Goal: Find specific page/section: Find specific page/section

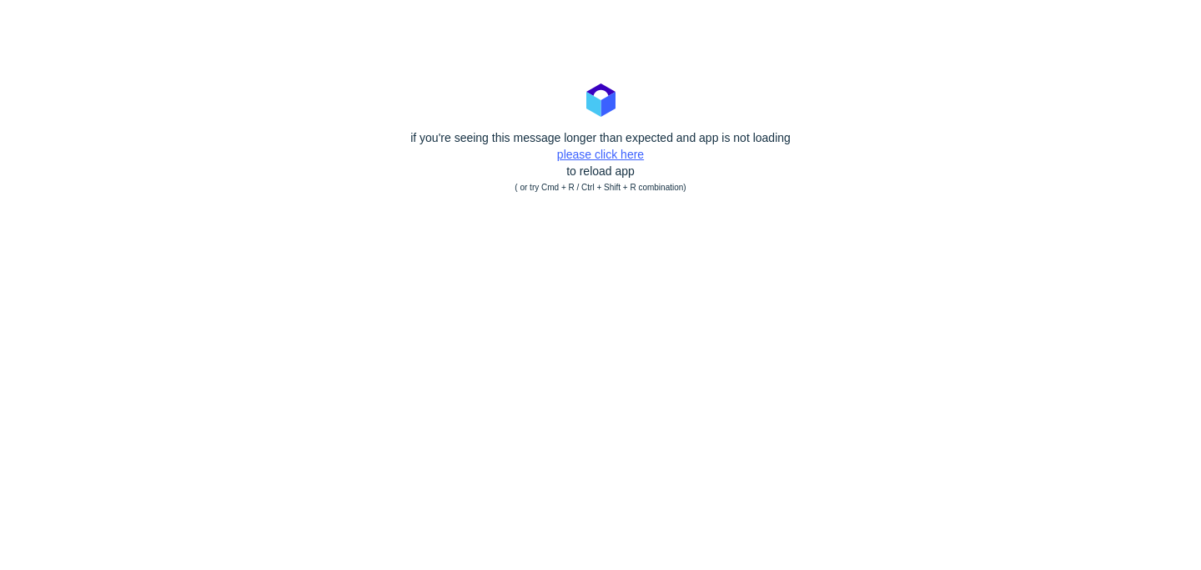
click at [603, 151] on link "please click here" at bounding box center [600, 154] width 87 height 13
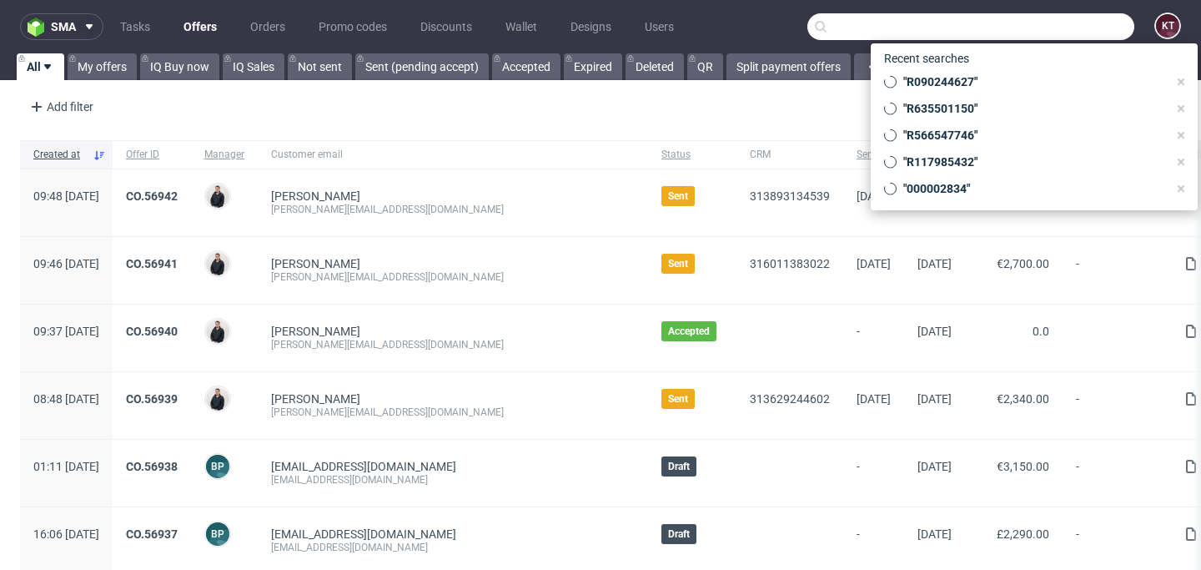
click at [1114, 32] on input "text" at bounding box center [970, 26] width 327 height 27
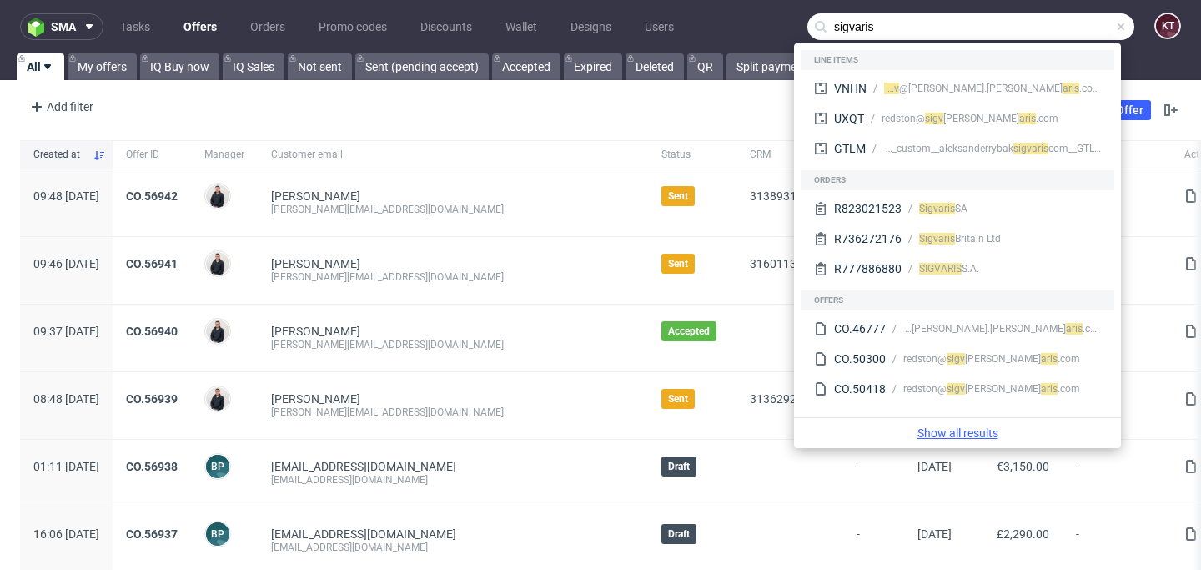
type input "sigvaris"
click at [984, 432] on link "Show all results" at bounding box center [958, 433] width 314 height 17
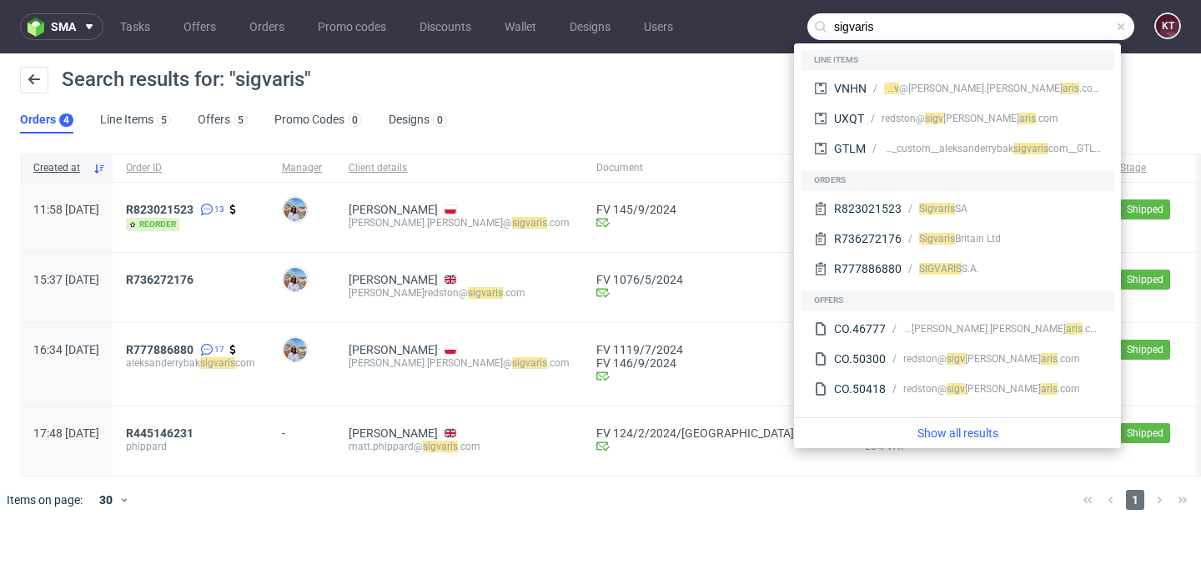
click at [566, 91] on div "Search results for: "sigvaris"" at bounding box center [600, 87] width 1161 height 40
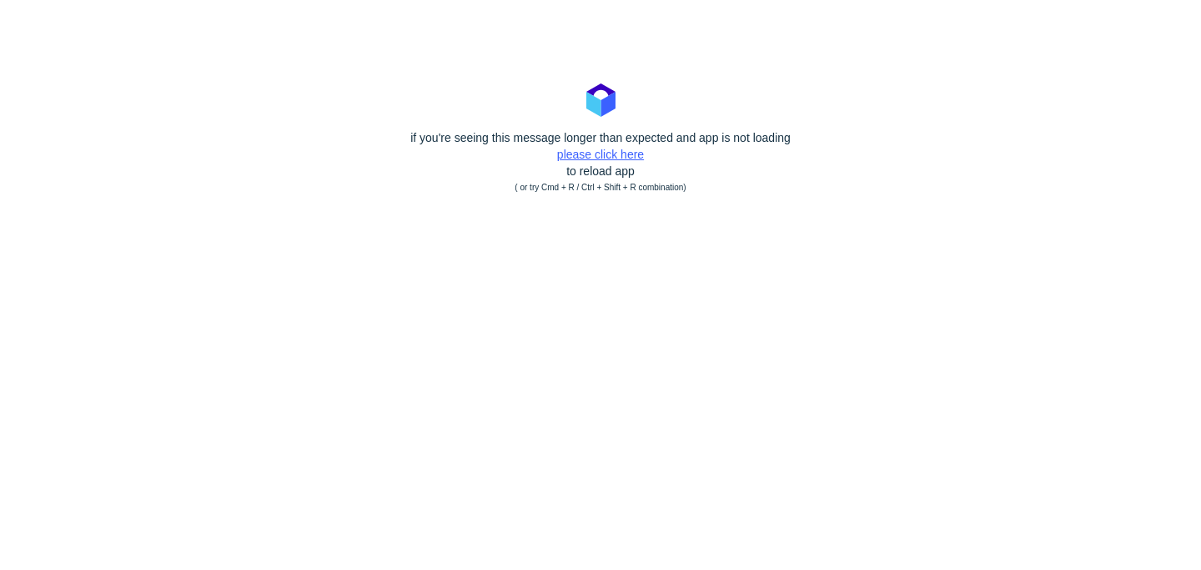
click at [637, 154] on link "please click here" at bounding box center [600, 154] width 87 height 13
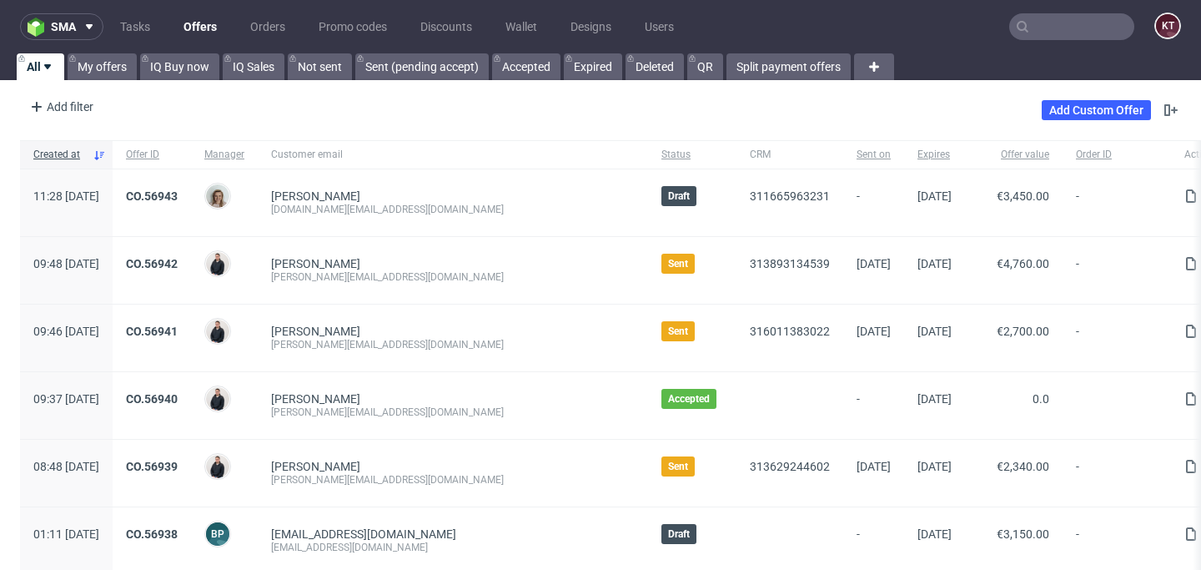
click at [1059, 27] on input "text" at bounding box center [1071, 26] width 125 height 27
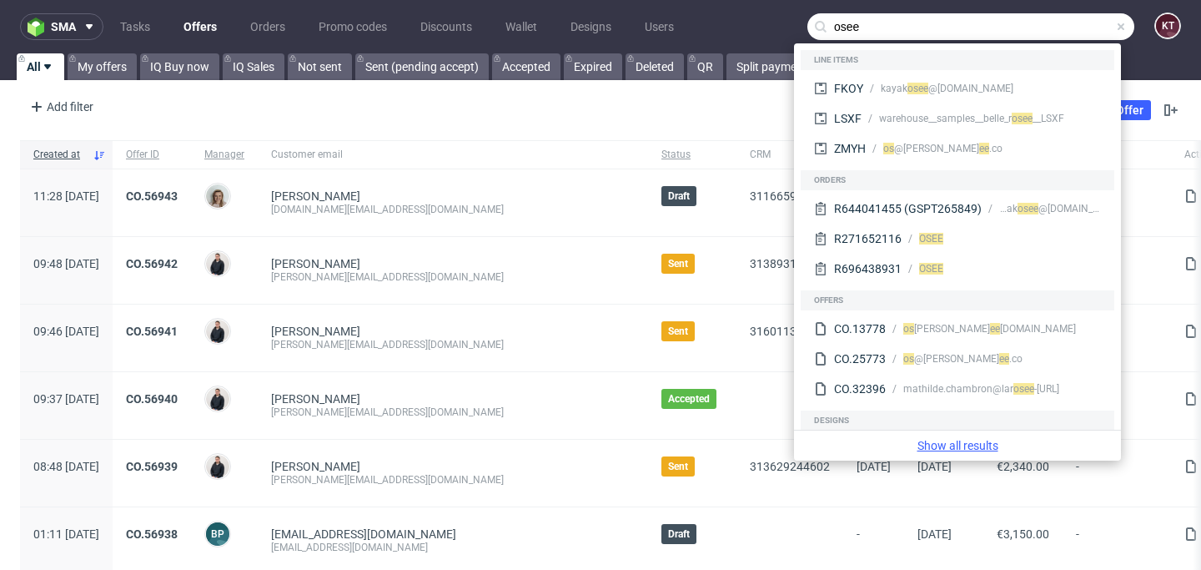
type input "osee"
click at [987, 447] on link "Show all results" at bounding box center [958, 445] width 314 height 17
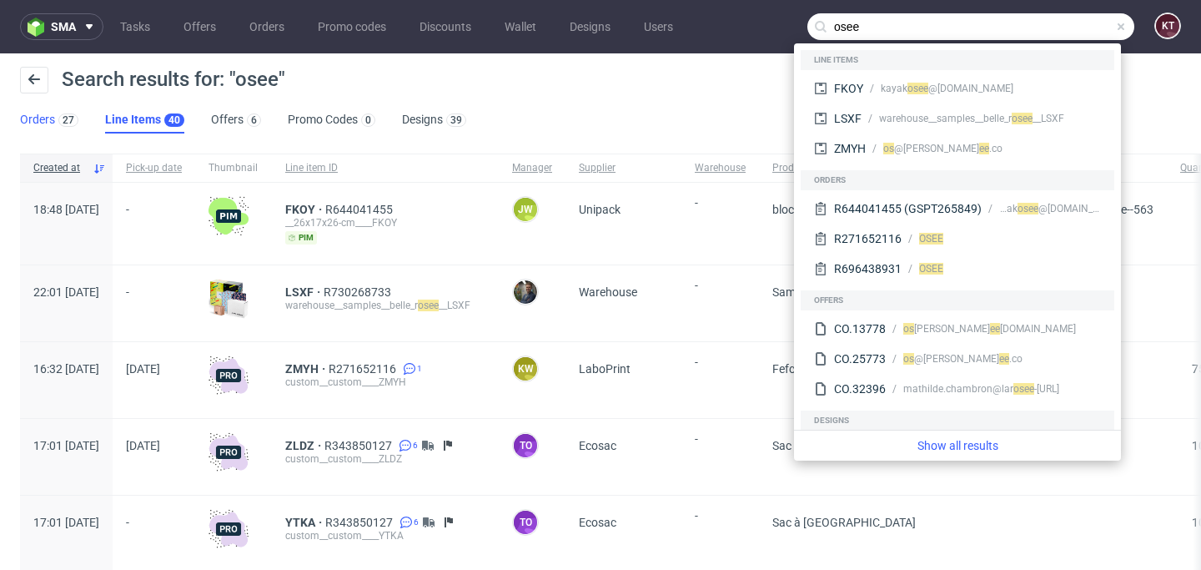
click at [39, 124] on link "Orders 27" at bounding box center [49, 120] width 58 height 27
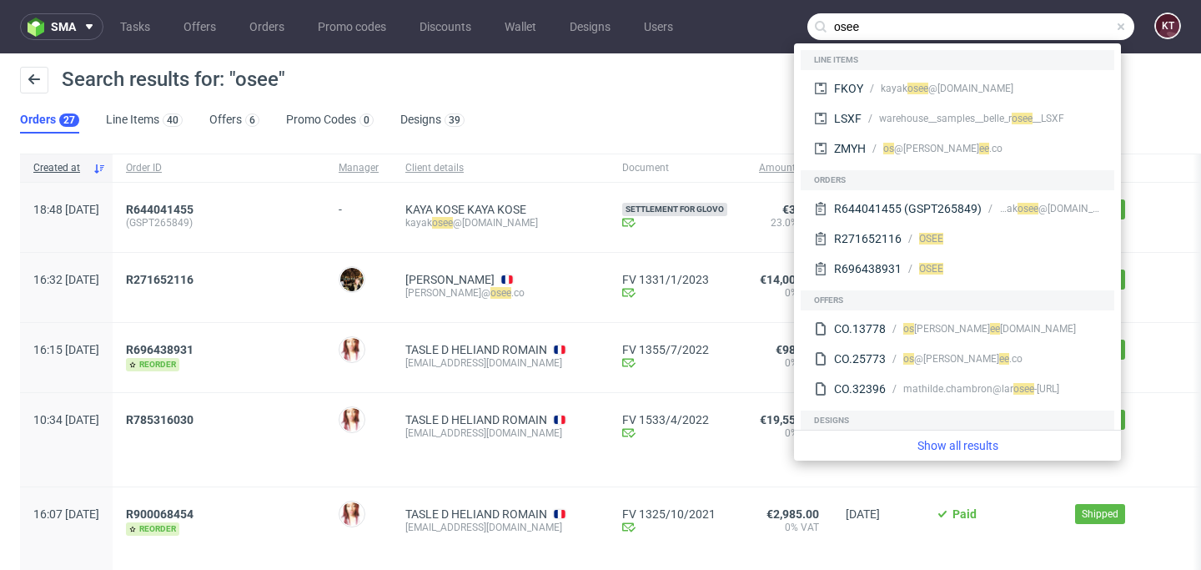
click at [662, 78] on div "Search results for: "osee"" at bounding box center [600, 87] width 1161 height 40
